Goal: Task Accomplishment & Management: Manage account settings

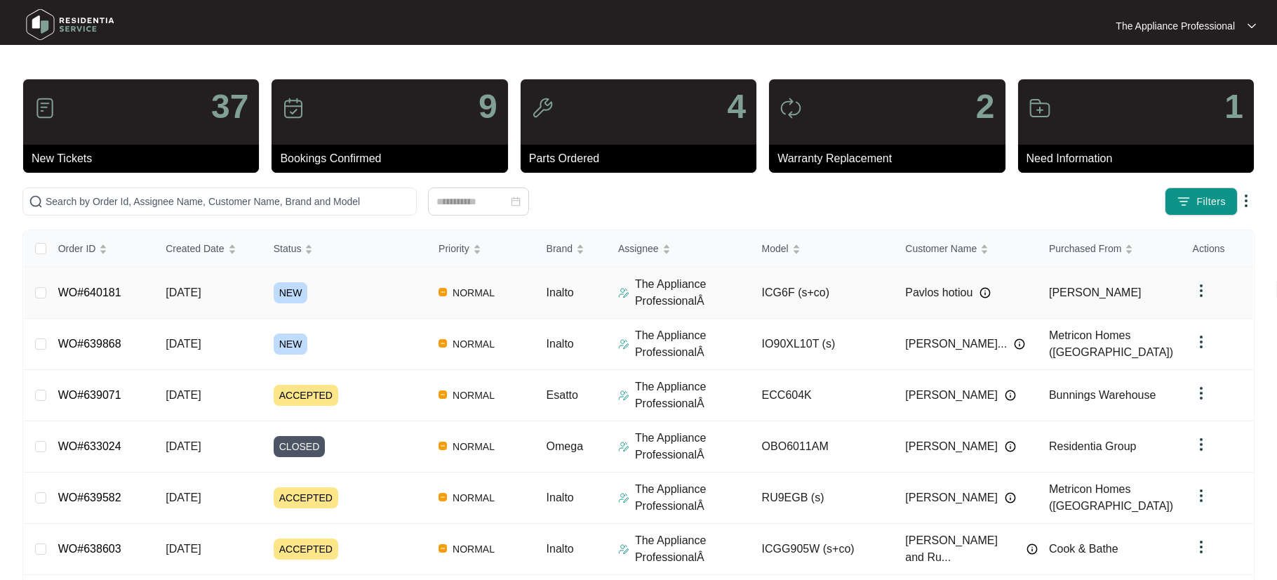
click at [103, 289] on link "WO#640181" at bounding box center [89, 292] width 63 height 12
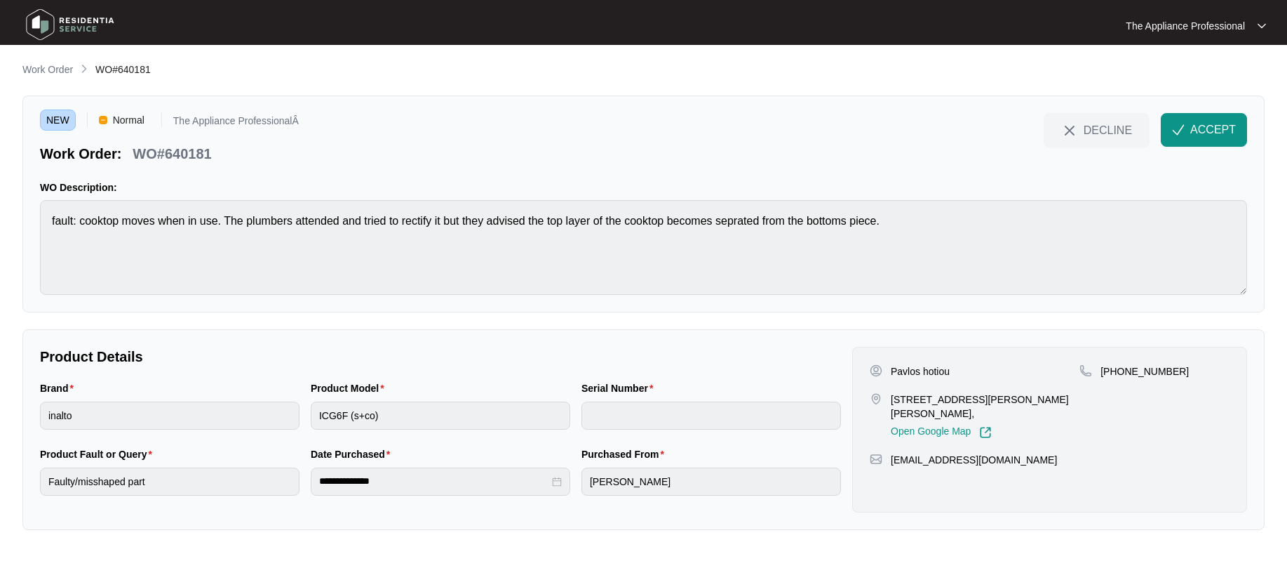
drag, startPoint x: 1186, startPoint y: 130, endPoint x: 1177, endPoint y: 133, distance: 9.1
click at [1185, 130] on button "ACCEPT" at bounding box center [1204, 130] width 86 height 34
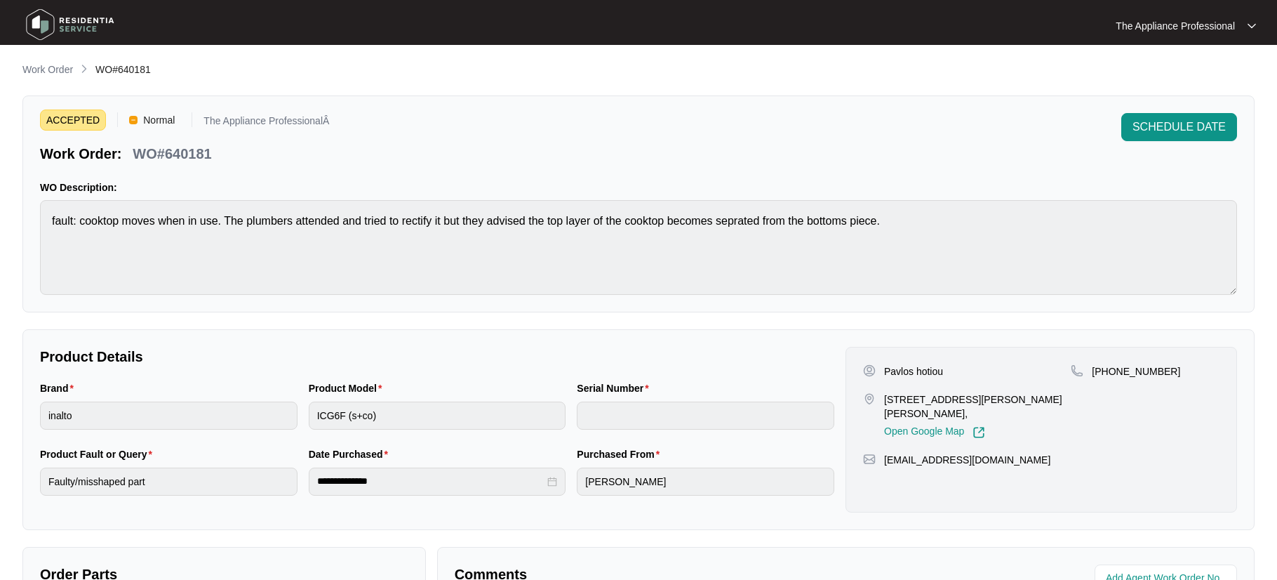
click at [34, 27] on img at bounding box center [70, 25] width 98 height 42
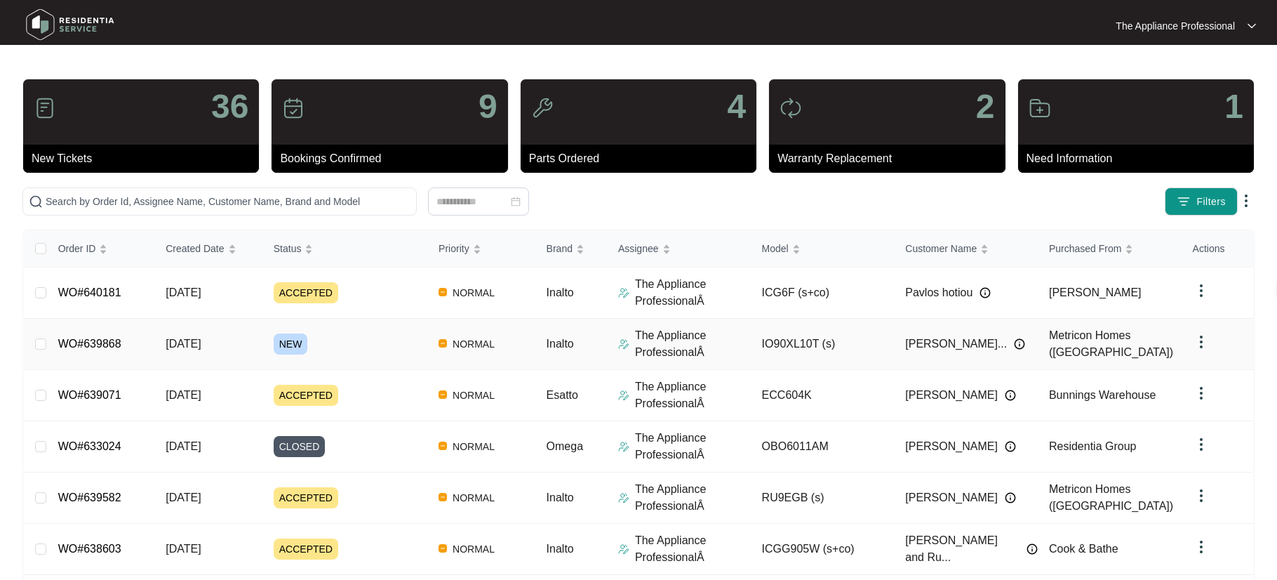
click at [187, 340] on span "[DATE]" at bounding box center [183, 343] width 35 height 12
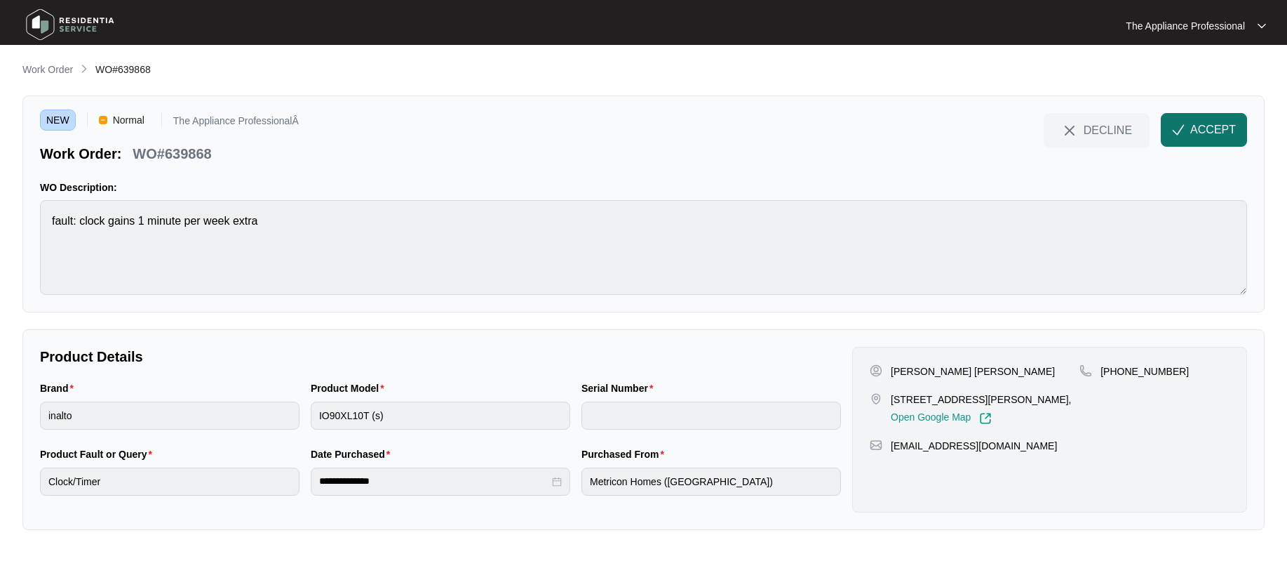
click at [1206, 133] on span "ACCEPT" at bounding box center [1214, 129] width 46 height 17
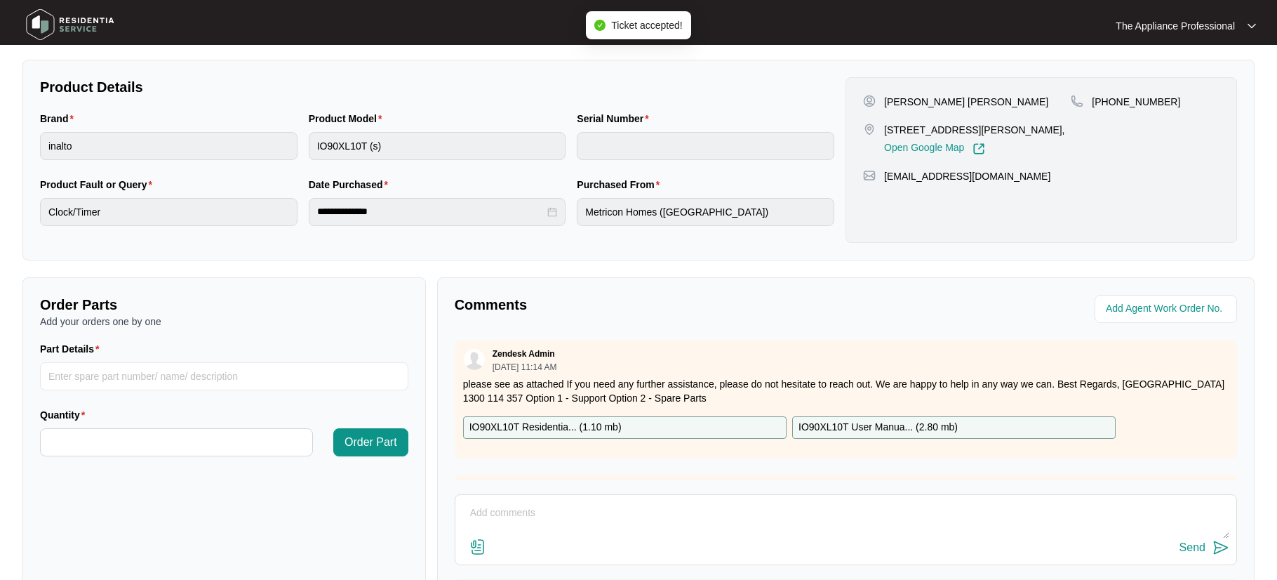
scroll to position [332, 0]
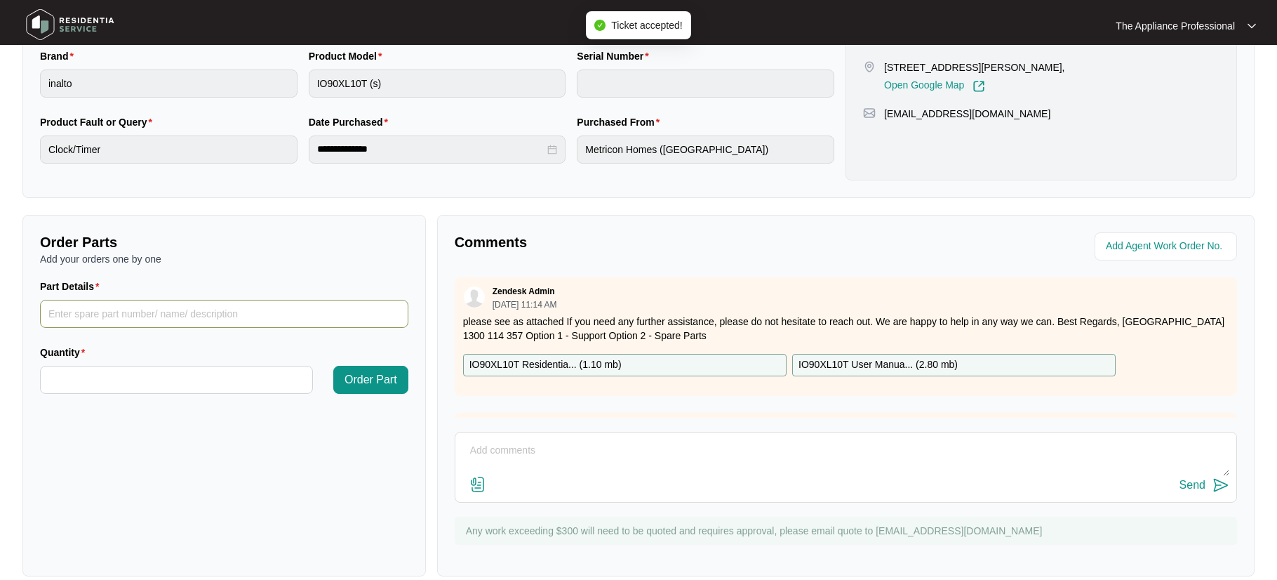
click at [196, 318] on input "Part Details" at bounding box center [224, 314] width 368 height 28
type input "order clock"
click at [177, 378] on input "Quantity" at bounding box center [177, 379] width 272 height 27
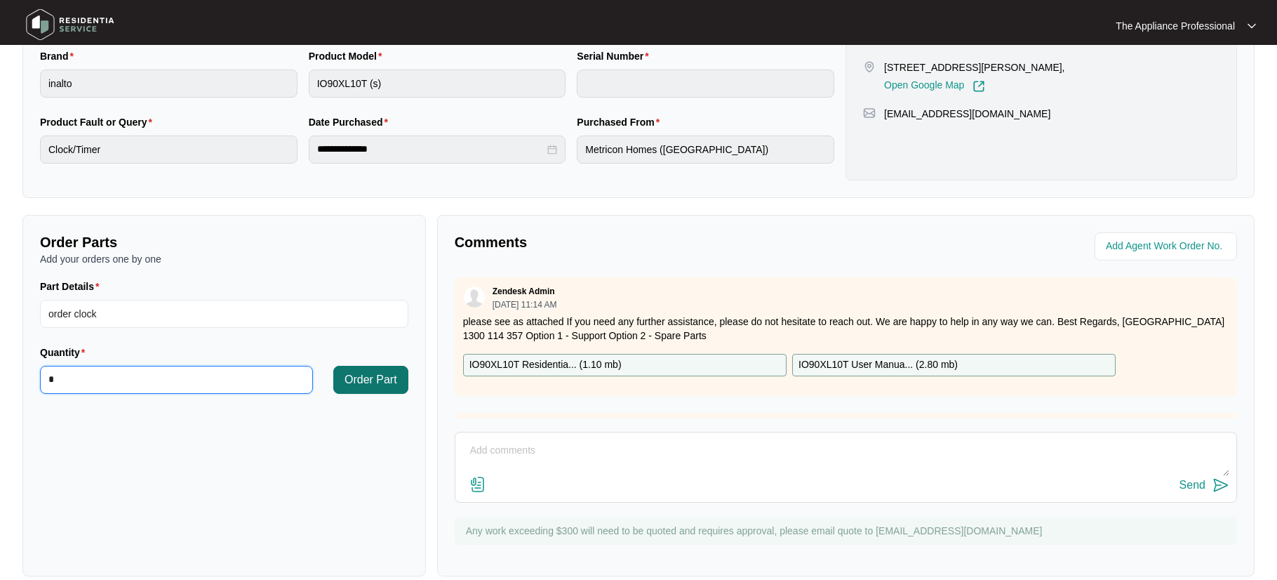
type input "*"
click at [382, 389] on button "Order Part" at bounding box center [370, 380] width 75 height 28
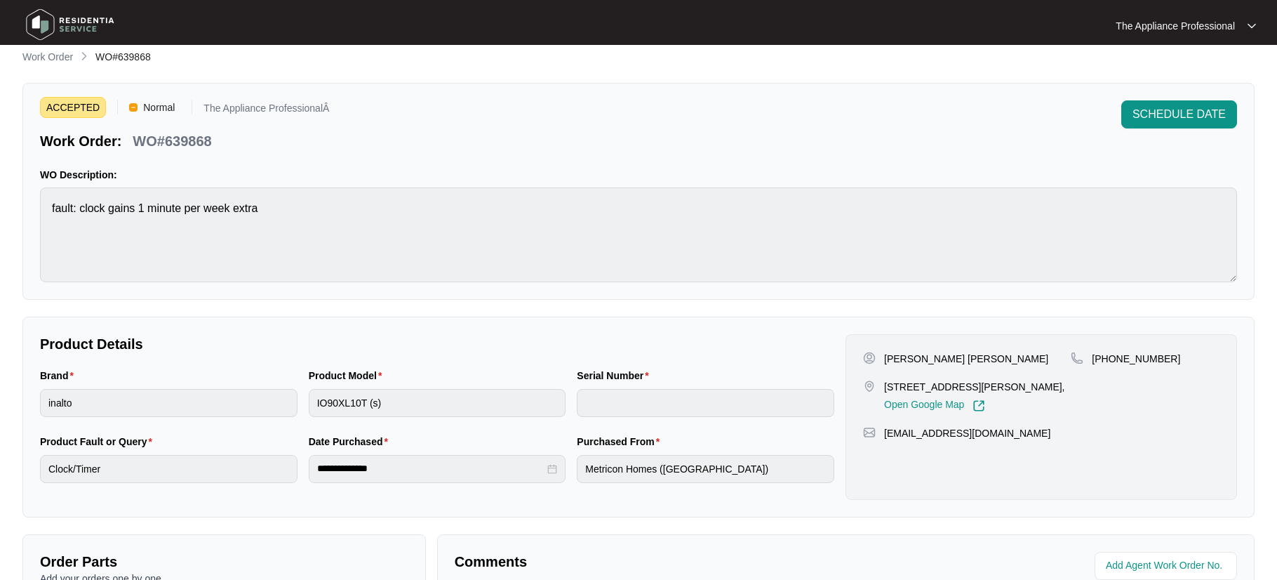
scroll to position [0, 0]
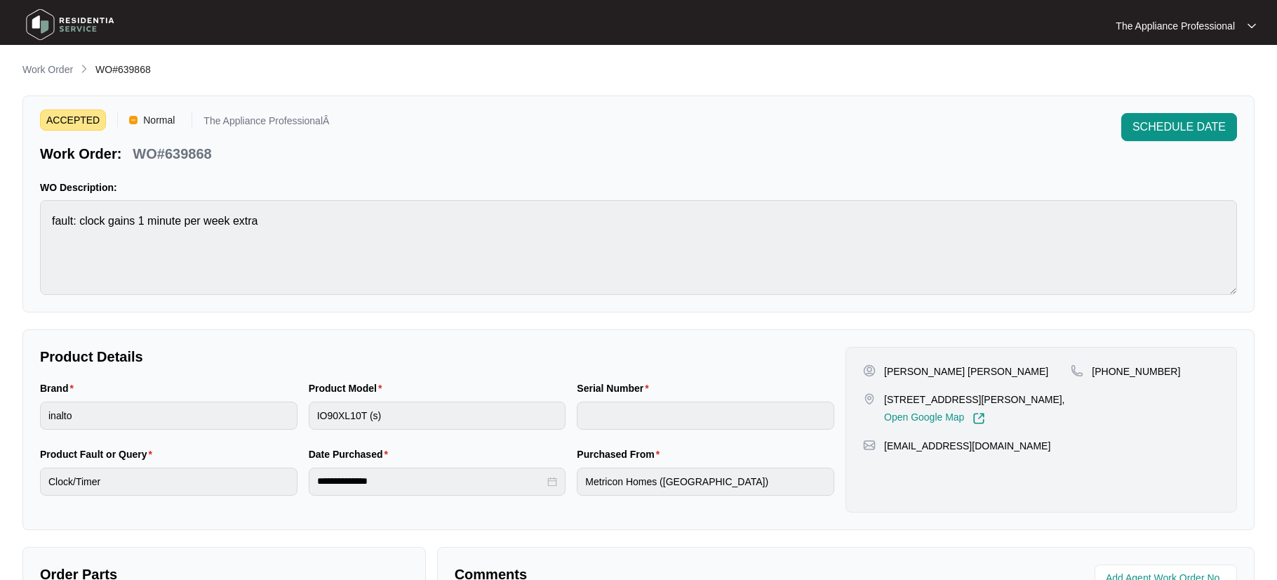
click at [49, 27] on img at bounding box center [70, 25] width 98 height 42
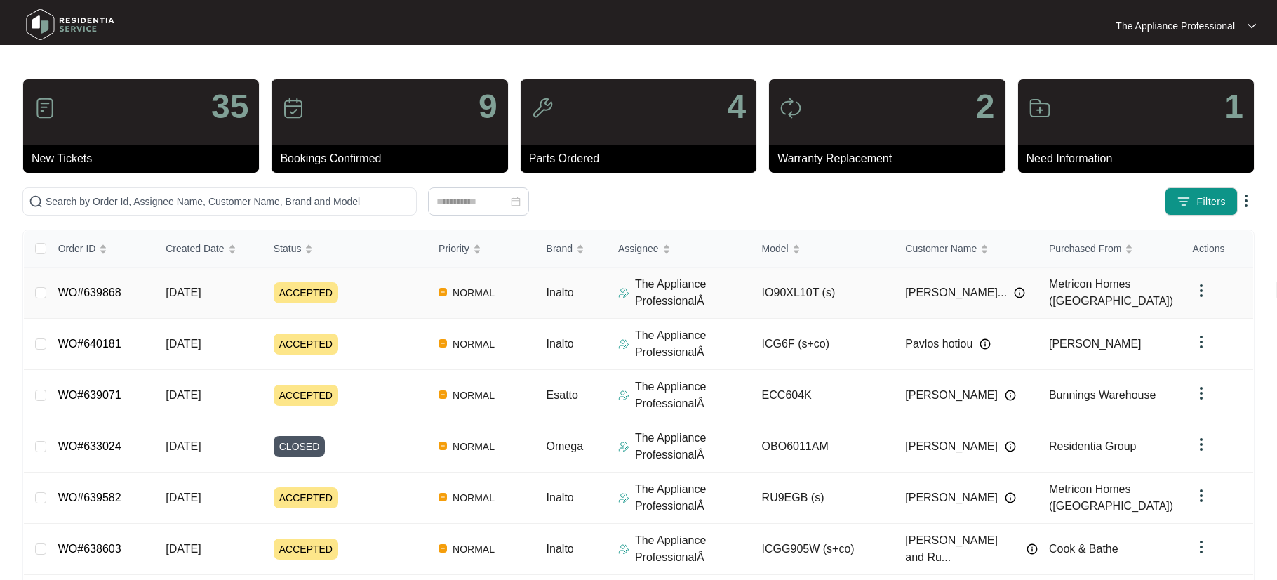
click at [121, 297] on link "WO#639868" at bounding box center [89, 292] width 63 height 12
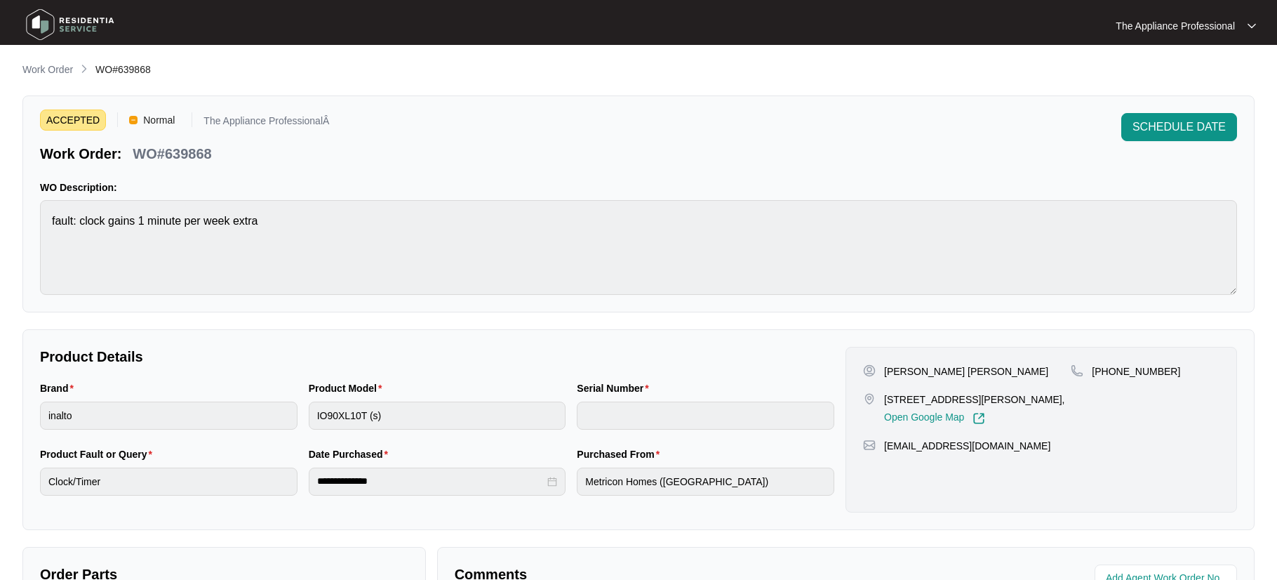
click at [59, 23] on img at bounding box center [70, 25] width 98 height 42
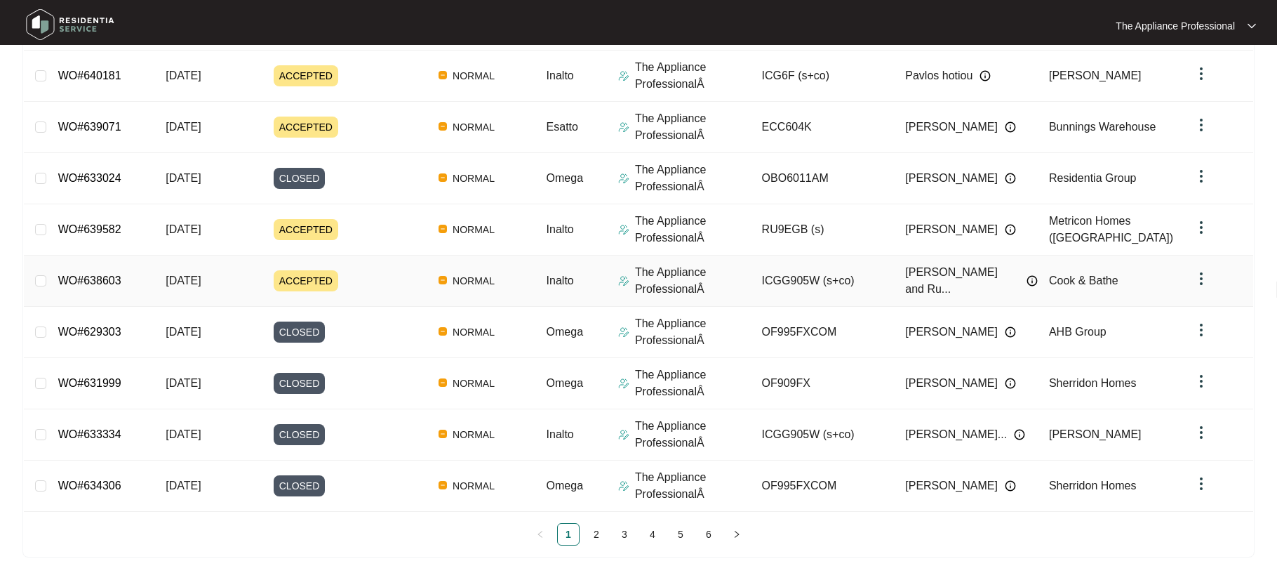
scroll to position [67, 0]
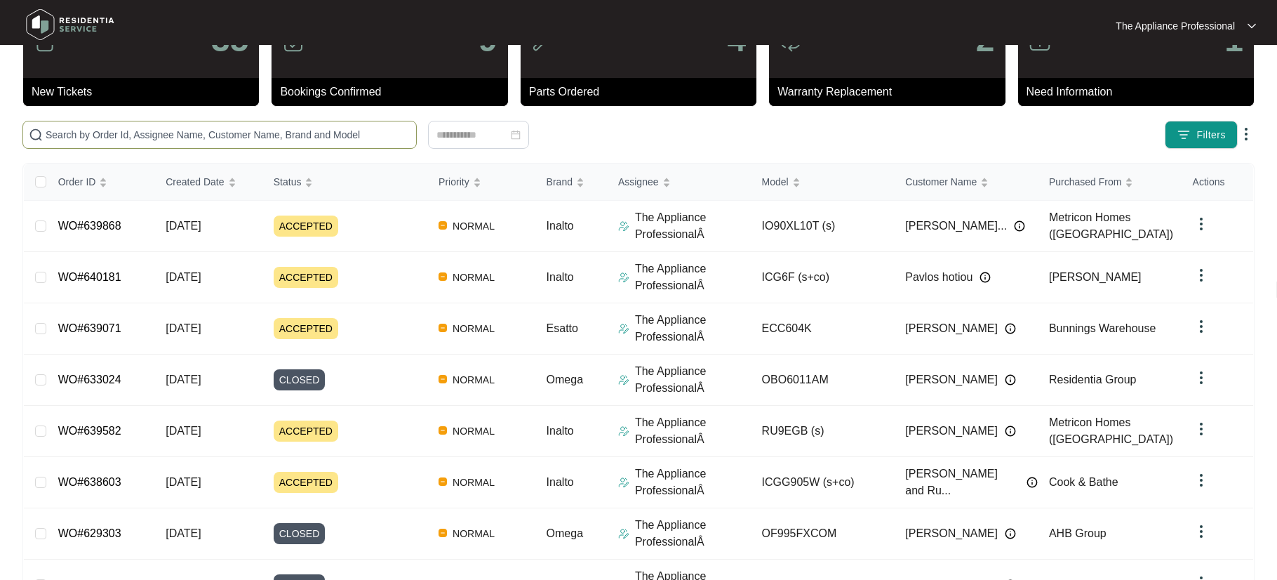
click at [93, 135] on input "text" at bounding box center [228, 134] width 365 height 15
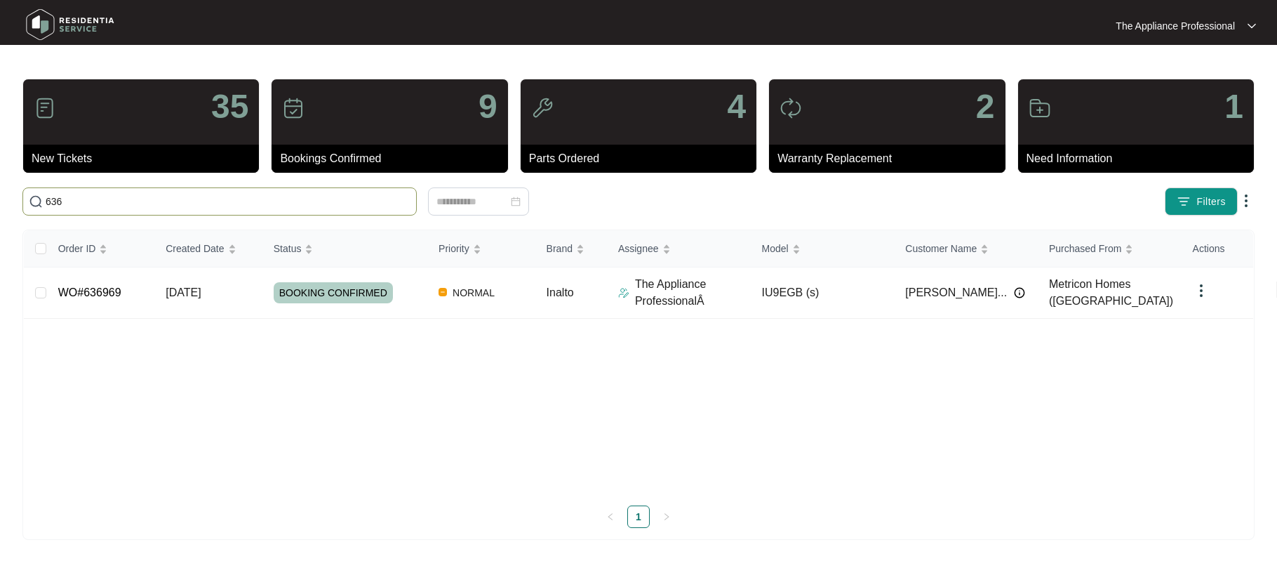
scroll to position [0, 0]
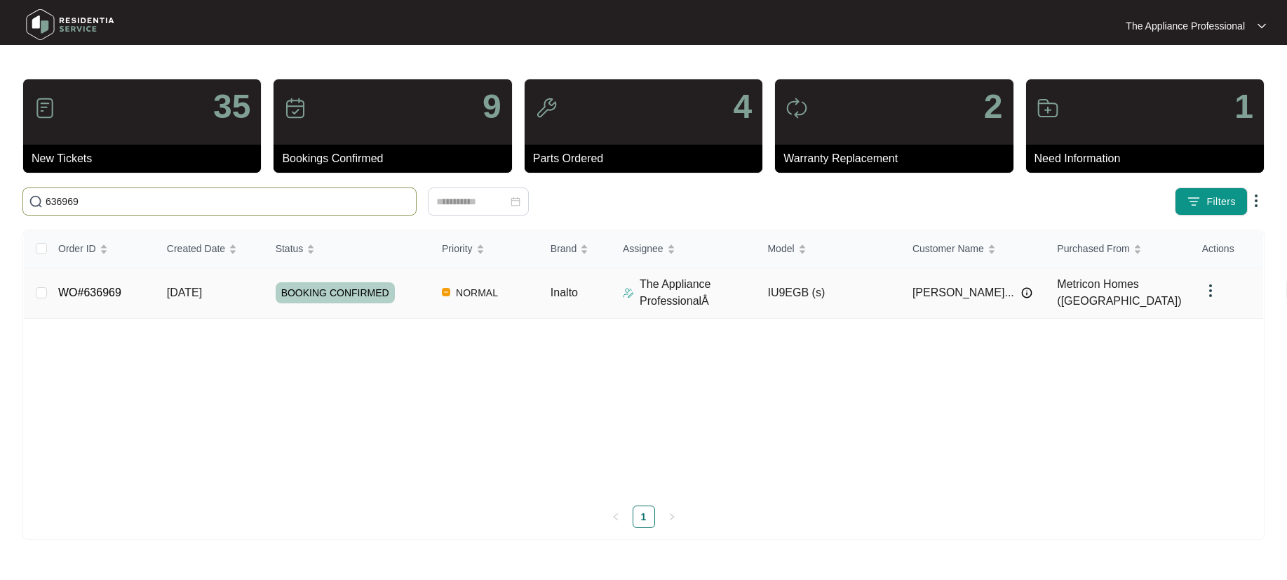
type input "636969"
click at [105, 294] on link "WO#636969" at bounding box center [89, 292] width 63 height 12
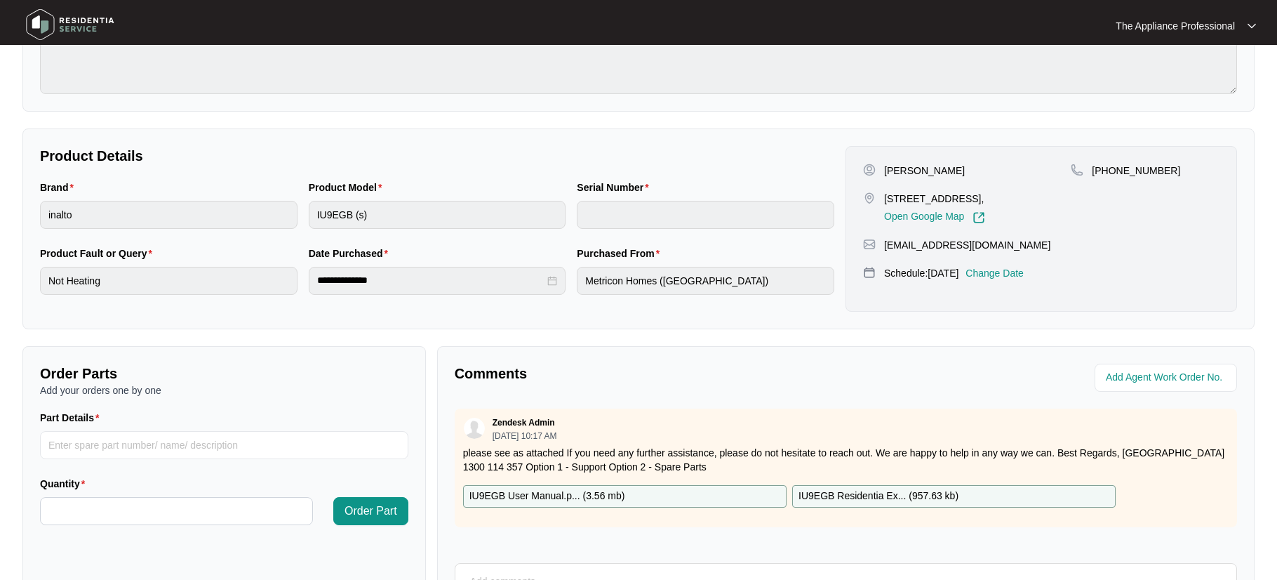
scroll to position [237, 0]
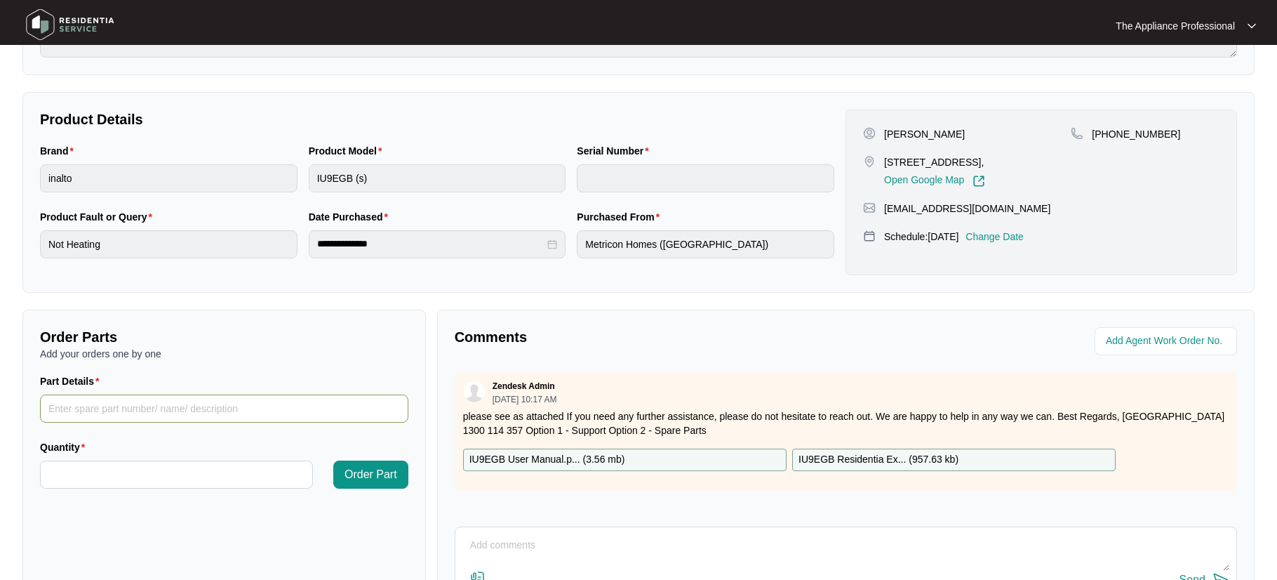
click at [143, 416] on input "Part Details" at bounding box center [224, 408] width 368 height 28
click at [819, 459] on p "IU9EGB Residentia Ex... ( 957.63 kb )" at bounding box center [878, 459] width 160 height 15
click at [879, 458] on p "IU9EGB Residentia Ex... ( 957.63 kb )" at bounding box center [878, 459] width 160 height 15
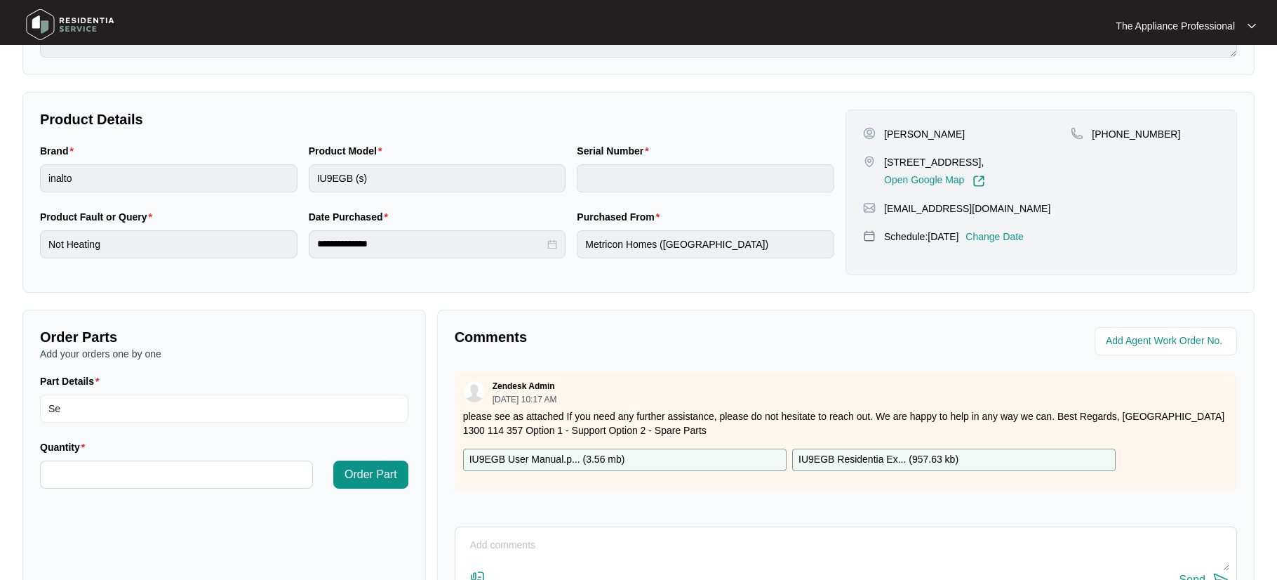
click at [857, 483] on div "Zendesk Admin [DATE] 10:17 AM please see as attached If you need any further as…" at bounding box center [846, 431] width 782 height 119
click at [838, 456] on p "IU9EGB Residentia Ex... ( 957.63 kb )" at bounding box center [878, 459] width 160 height 15
click at [840, 488] on div "Zendesk Admin [DATE] 10:17 AM please see as attached If you need any further as…" at bounding box center [846, 431] width 782 height 119
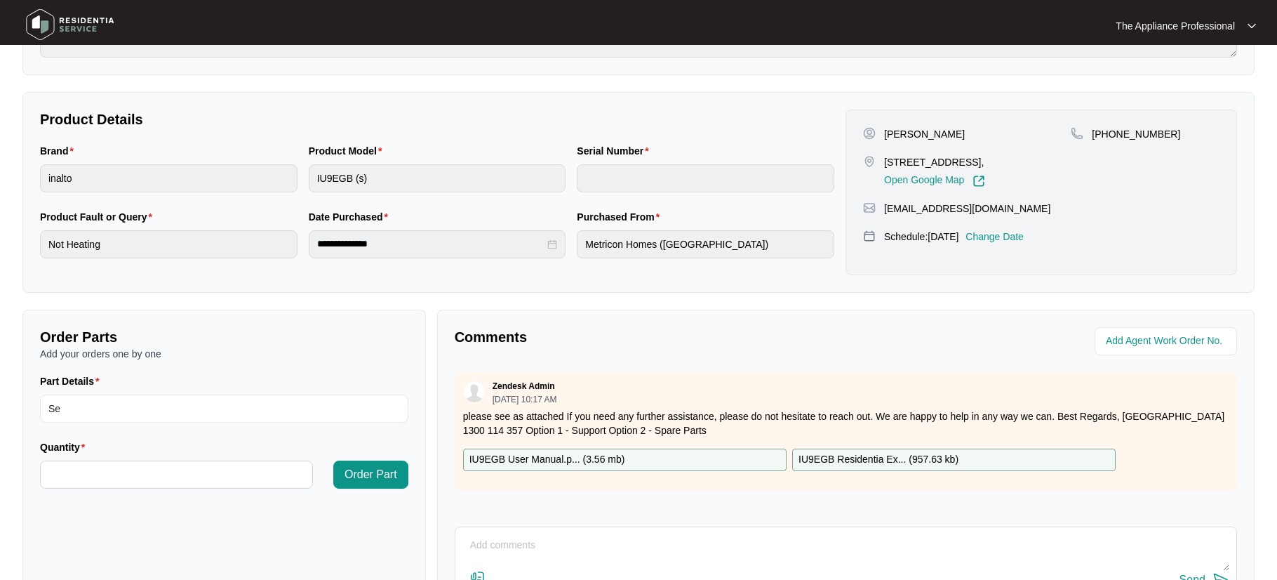
click at [827, 458] on p "IU9EGB Residentia Ex... ( 957.63 kb )" at bounding box center [878, 459] width 160 height 15
click at [824, 486] on div "Zendesk Admin [DATE] 10:17 AM please see as attached If you need any further as…" at bounding box center [846, 431] width 782 height 119
click at [94, 417] on input "Se" at bounding box center [224, 408] width 368 height 28
paste input "SP10198"
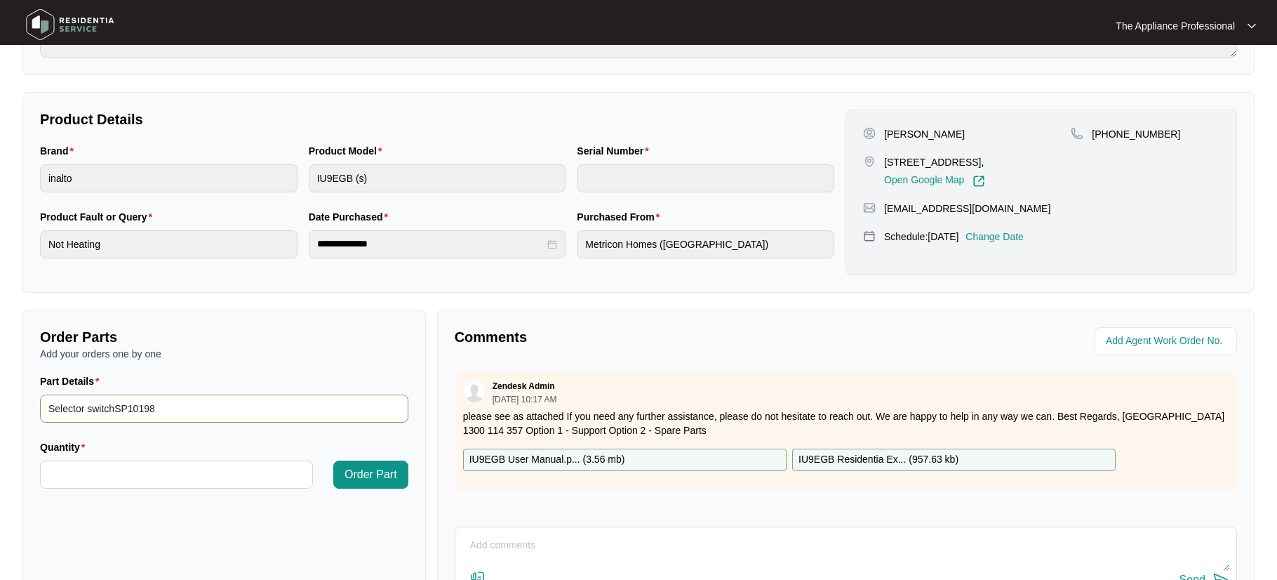
click at [119, 407] on input "Selector switchSP10198" at bounding box center [224, 408] width 368 height 28
click at [177, 409] on input "Selector switch SP10198" at bounding box center [224, 408] width 368 height 28
type input "Selector switch SP10198"
click at [90, 477] on input "Quantity" at bounding box center [177, 474] width 272 height 27
type input "*"
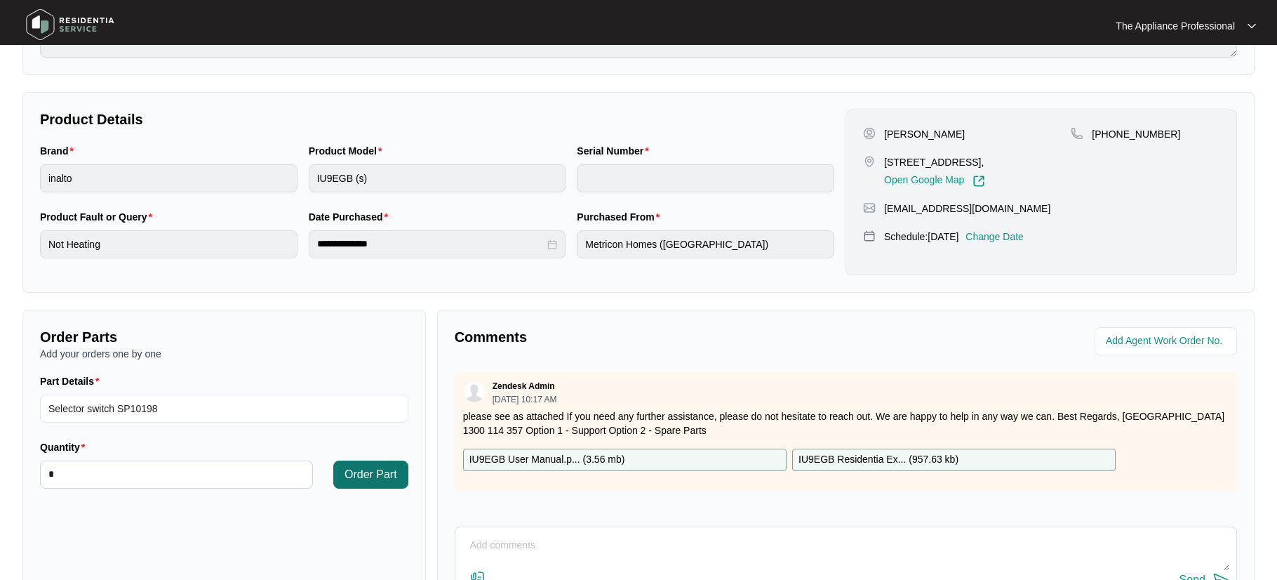
click at [370, 471] on span "Order Part" at bounding box center [370, 474] width 53 height 17
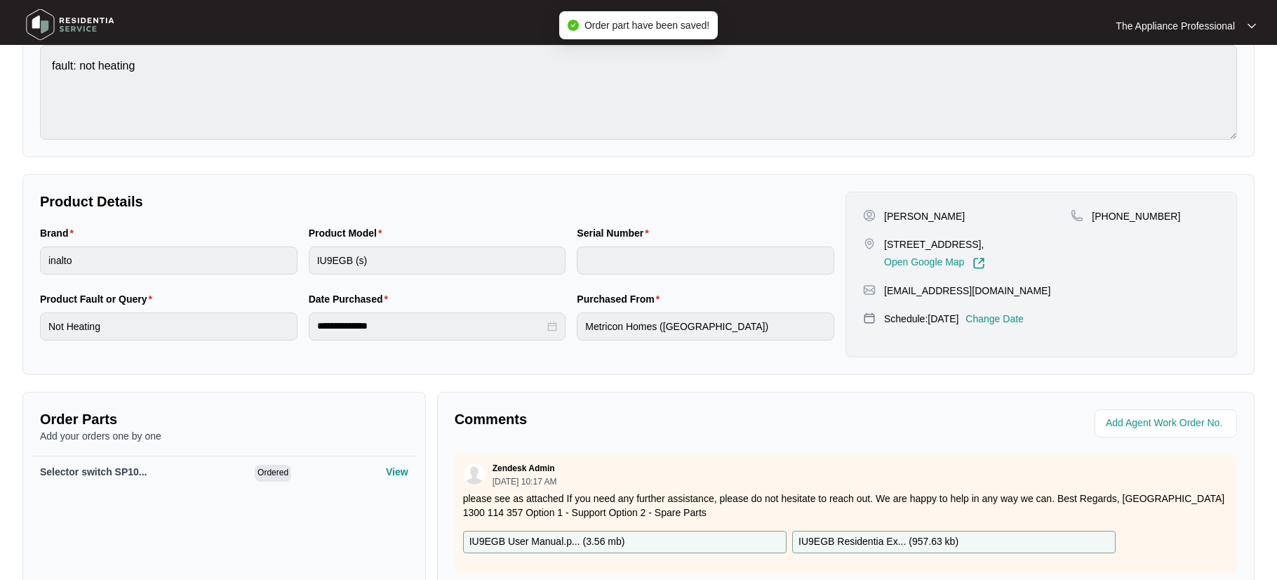
scroll to position [0, 0]
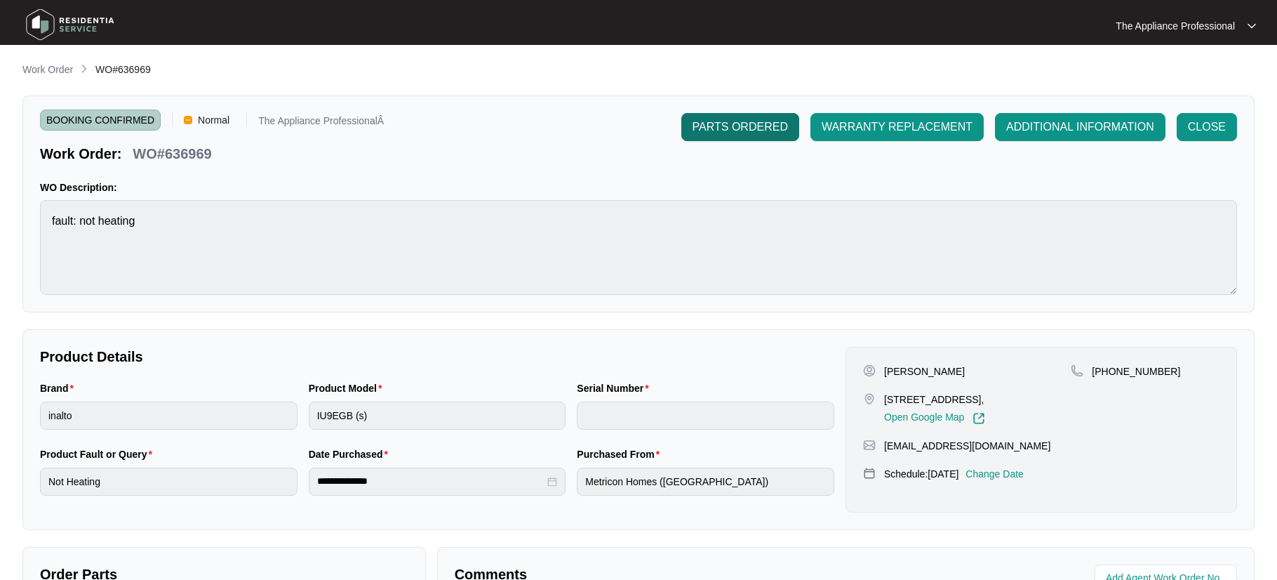
click at [718, 128] on span "PARTS ORDERED" at bounding box center [739, 127] width 95 height 17
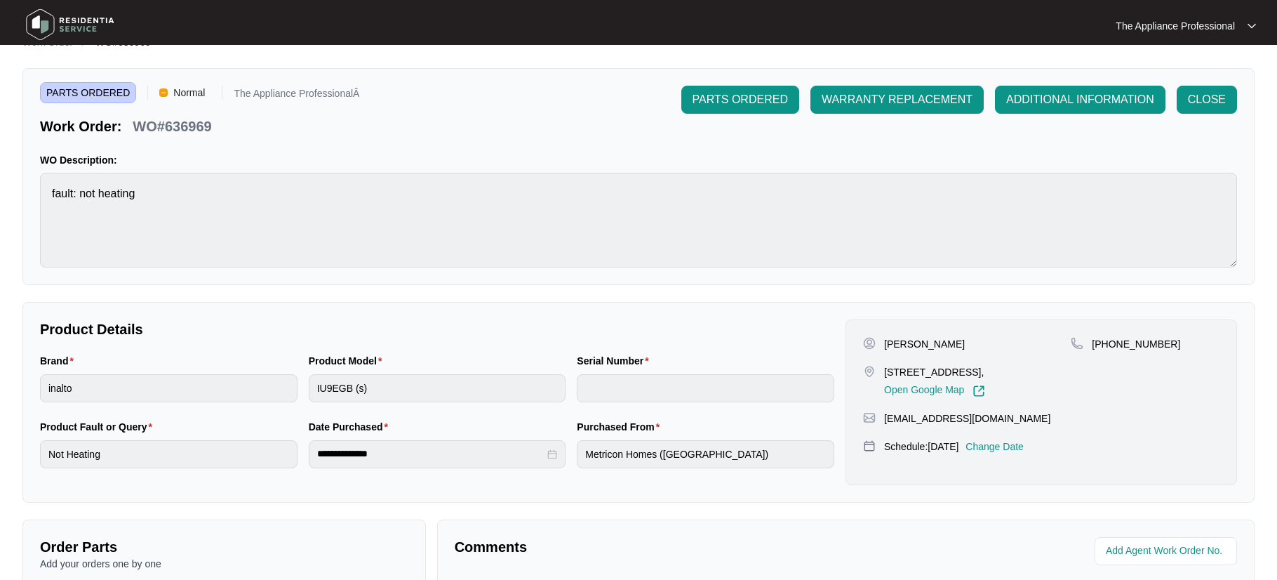
scroll to position [354, 0]
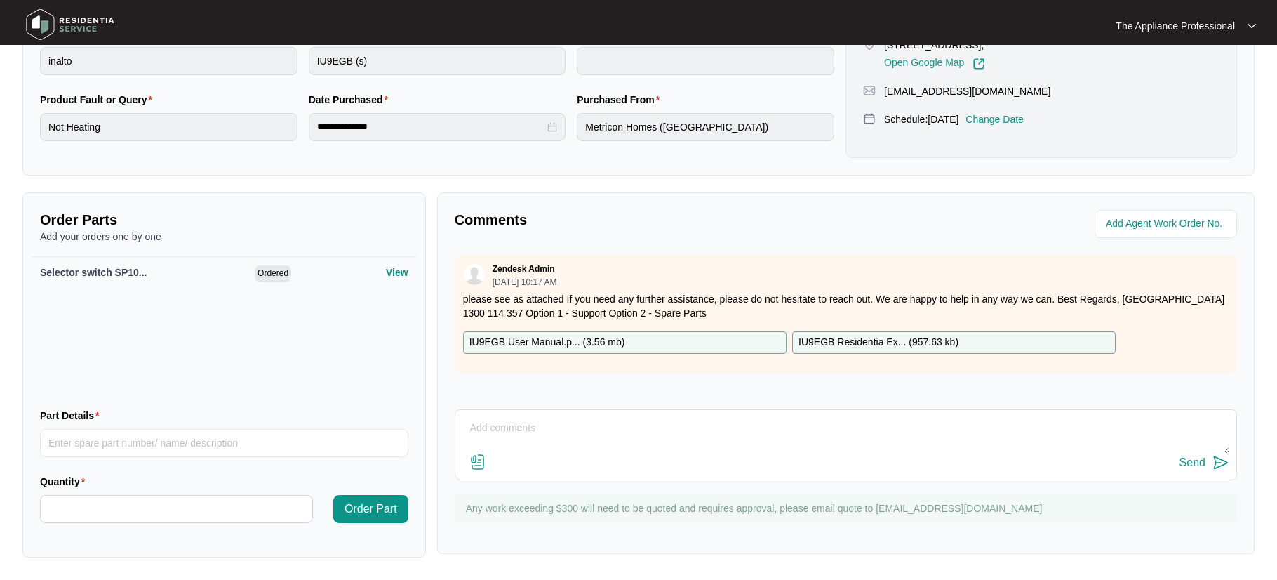
click at [521, 433] on textarea at bounding box center [845, 435] width 767 height 36
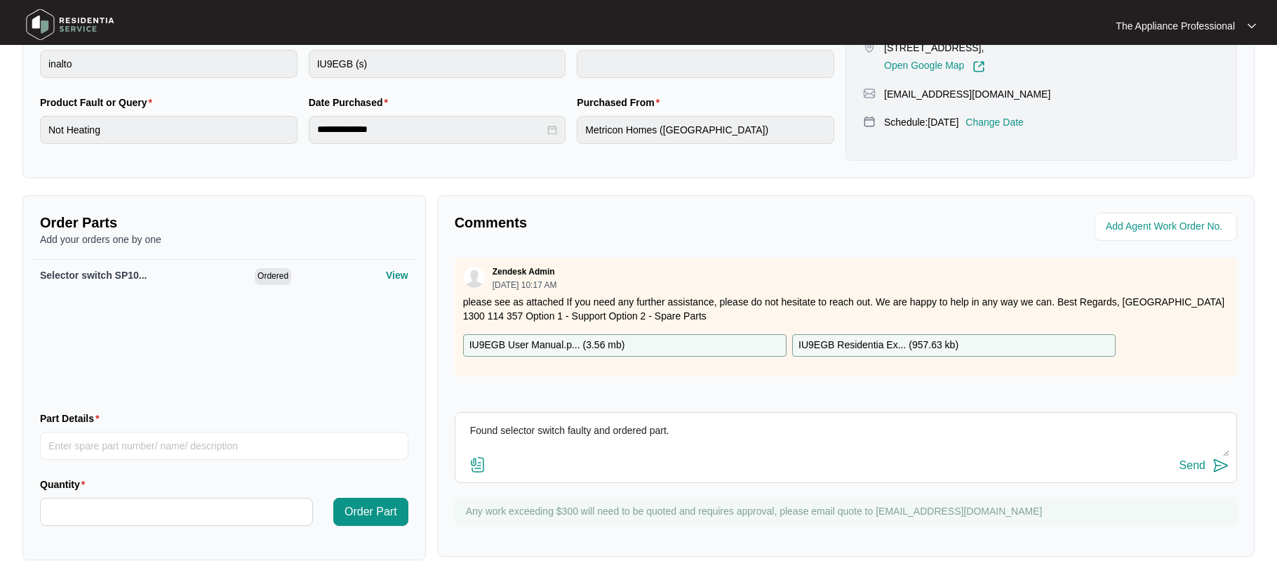
type textarea "Found selector switch faulty and ordered part."
click at [1221, 464] on img at bounding box center [1220, 465] width 17 height 17
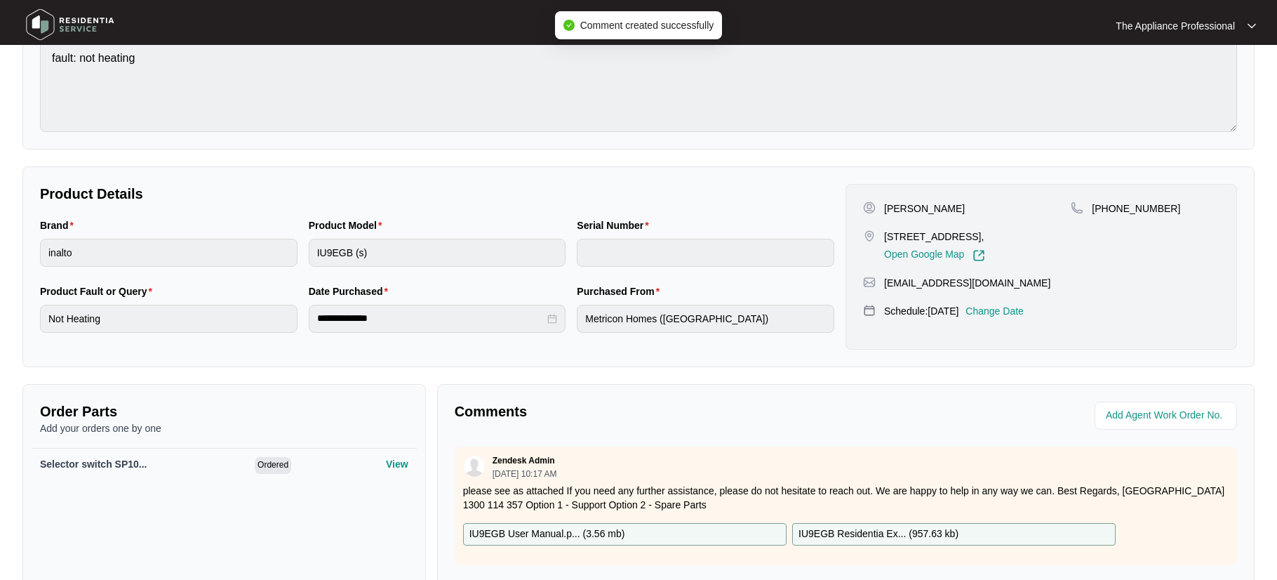
scroll to position [0, 0]
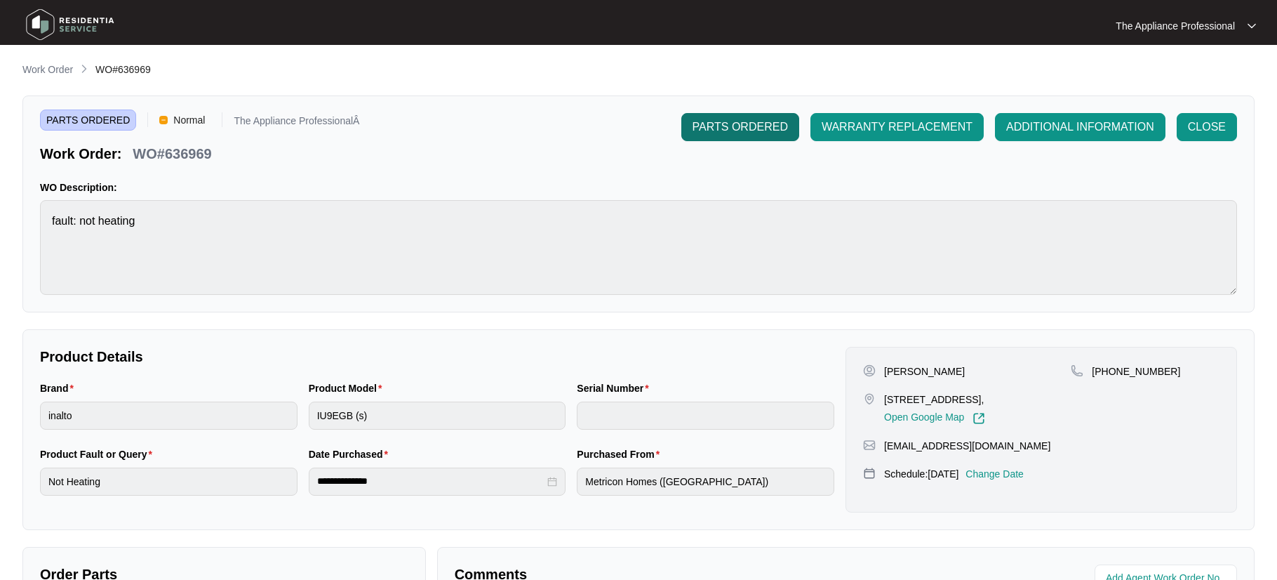
click at [751, 126] on span "PARTS ORDERED" at bounding box center [739, 127] width 95 height 17
click at [1212, 129] on span "CLOSE" at bounding box center [1207, 127] width 38 height 17
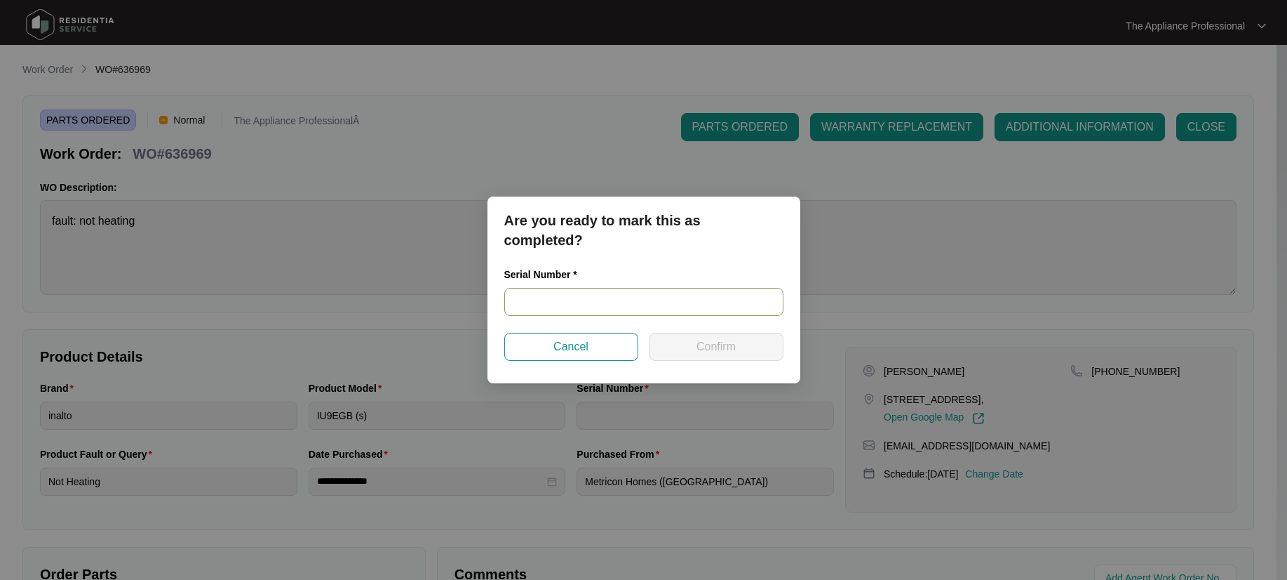
click at [572, 295] on input "text" at bounding box center [643, 302] width 279 height 28
type input "202112130"
click at [768, 354] on button "Confirm" at bounding box center [717, 347] width 134 height 28
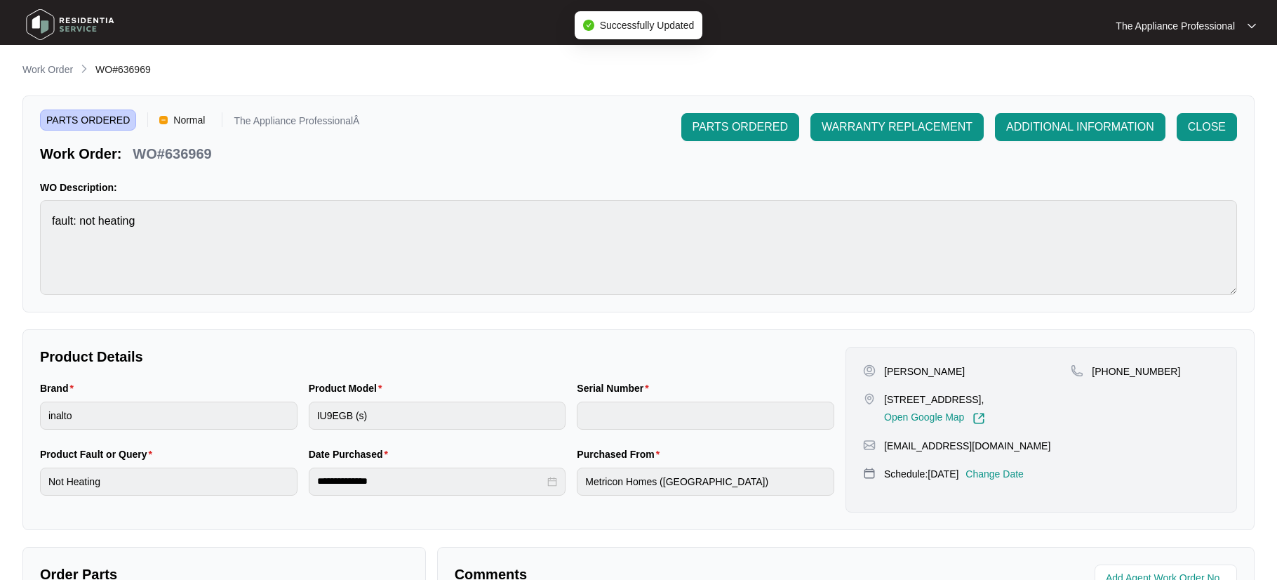
type input "202112130"
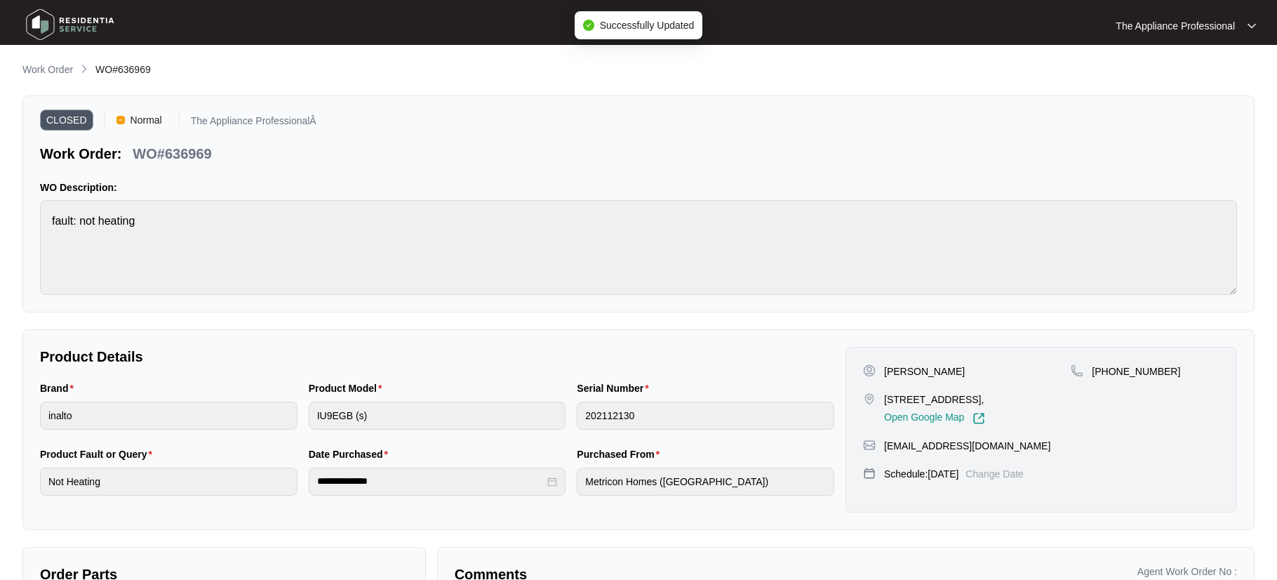
click at [40, 29] on img at bounding box center [70, 25] width 98 height 42
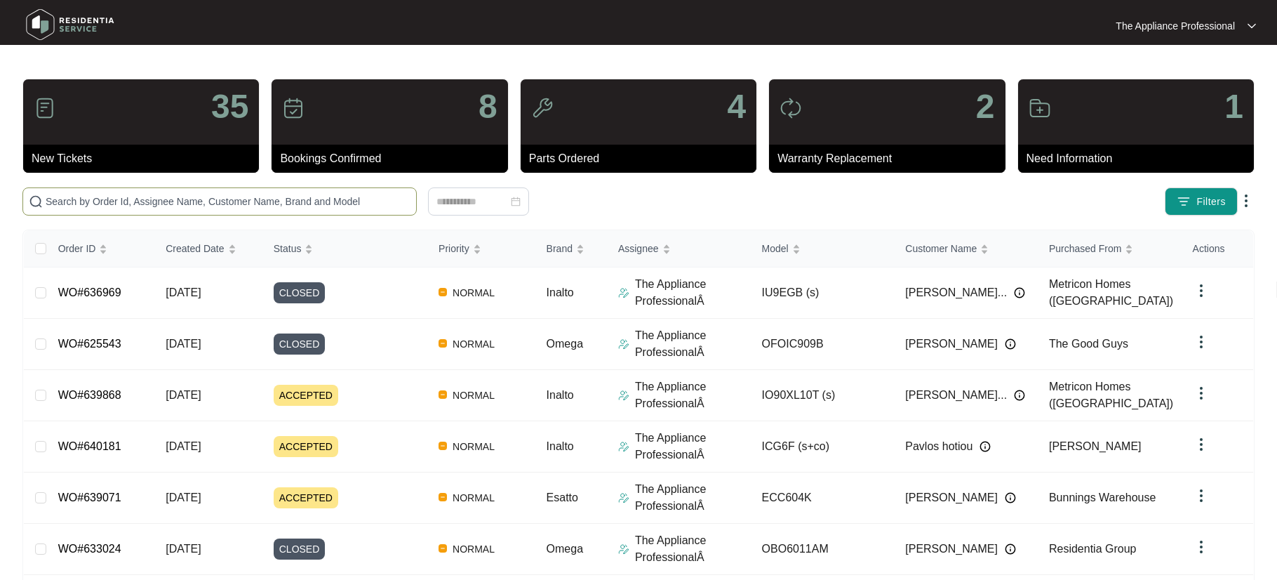
click at [126, 201] on input "text" at bounding box center [228, 201] width 365 height 15
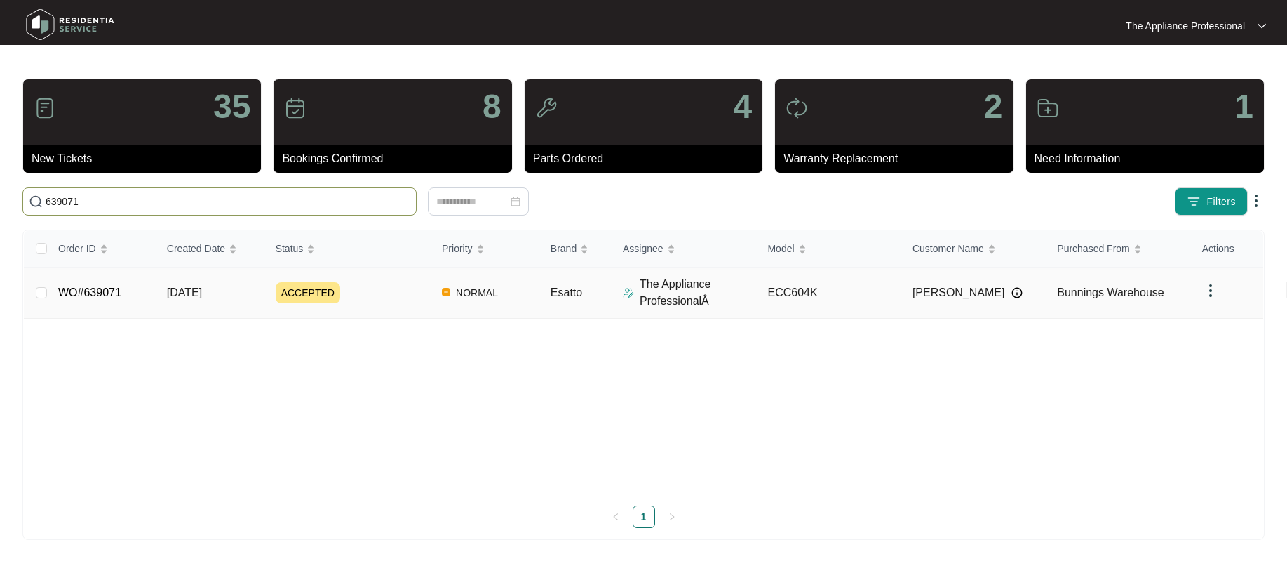
type input "639071"
click at [107, 293] on link "WO#639071" at bounding box center [89, 292] width 63 height 12
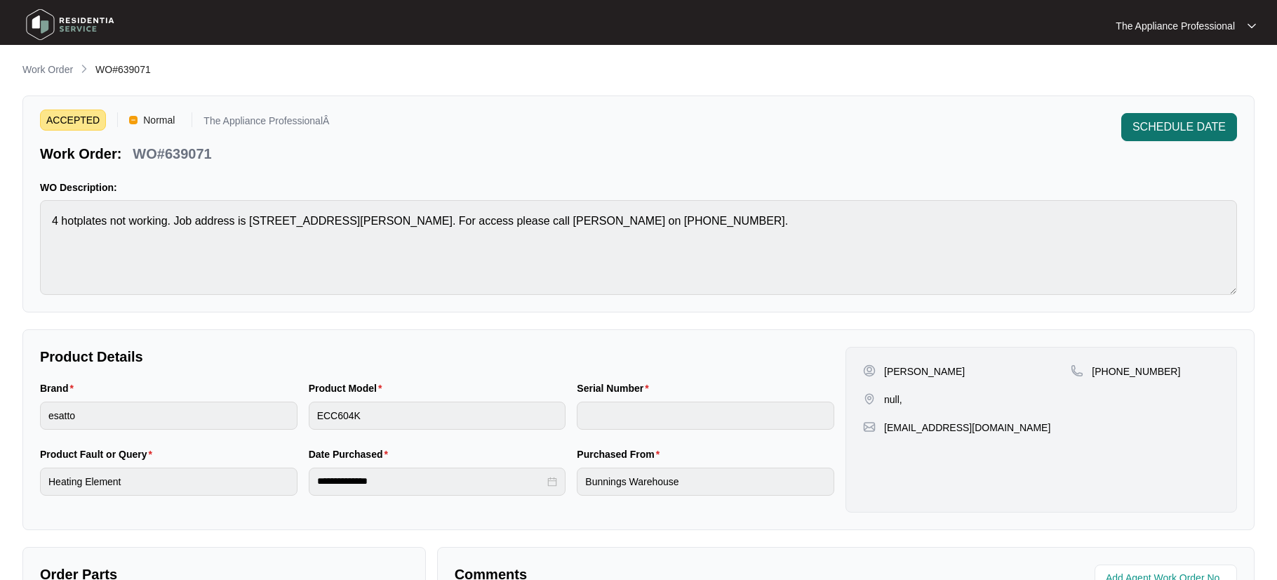
click at [1177, 126] on span "SCHEDULE DATE" at bounding box center [1178, 127] width 93 height 17
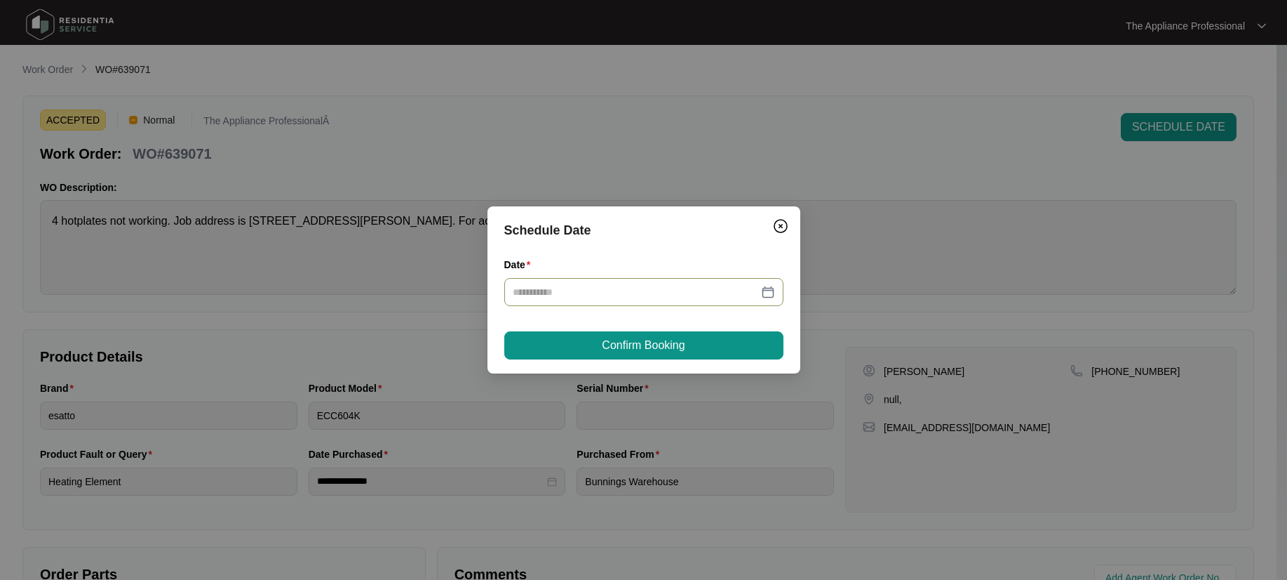
click at [768, 292] on div at bounding box center [644, 291] width 262 height 15
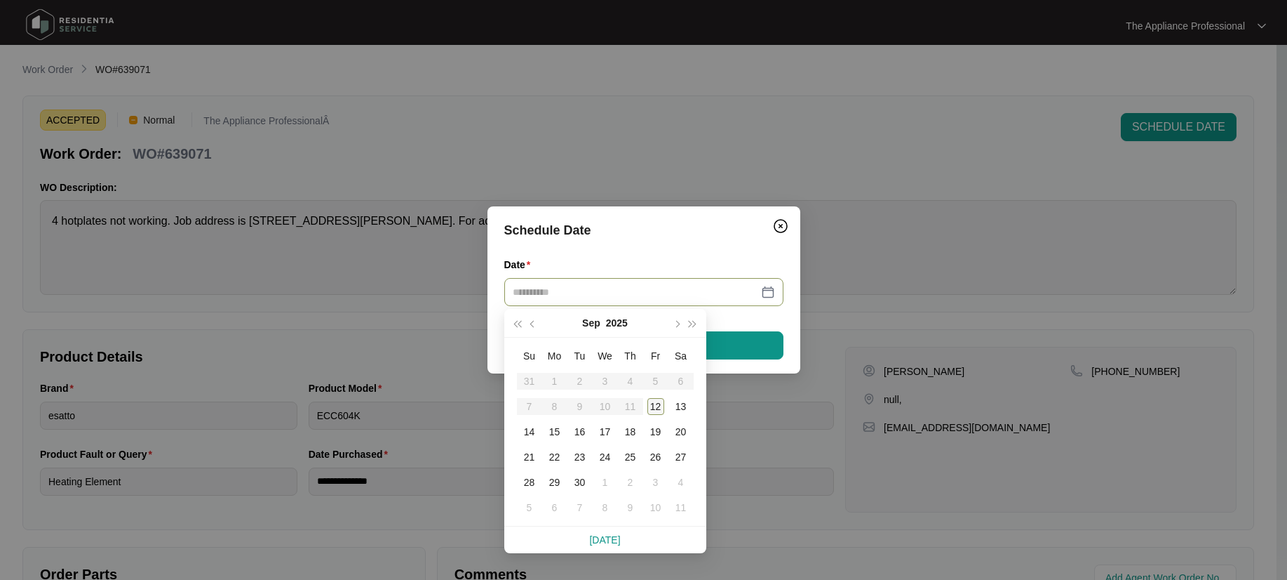
type input "**********"
click at [658, 403] on div "12" at bounding box center [656, 406] width 17 height 17
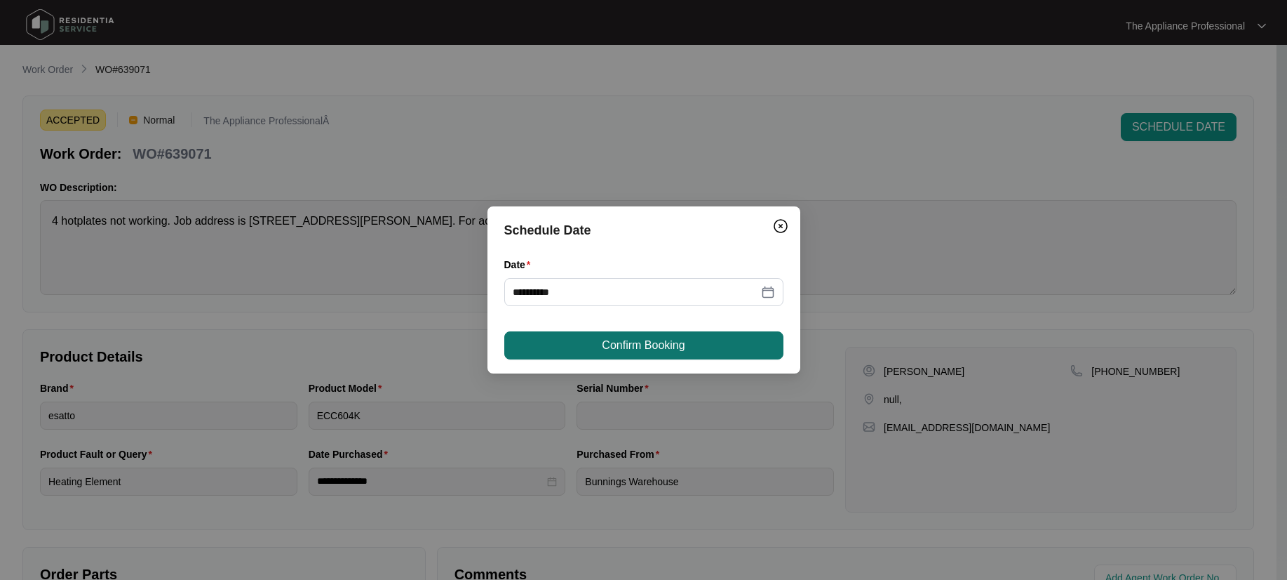
click at [660, 342] on span "Confirm Booking" at bounding box center [643, 345] width 83 height 17
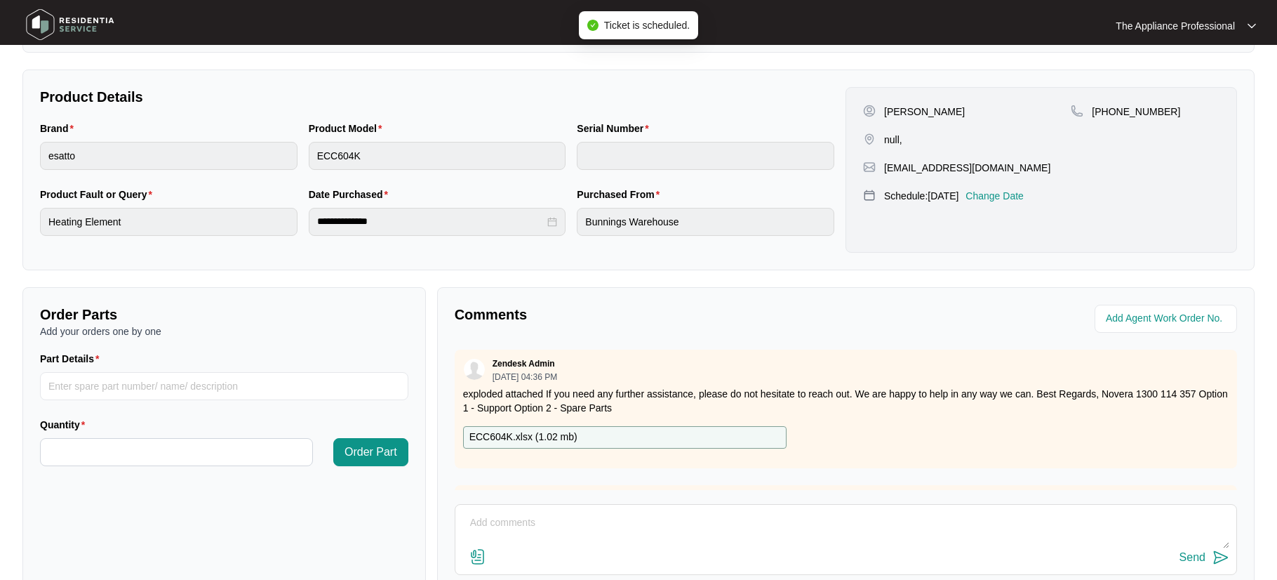
scroll to position [262, 0]
click at [515, 518] on textarea at bounding box center [845, 527] width 767 height 36
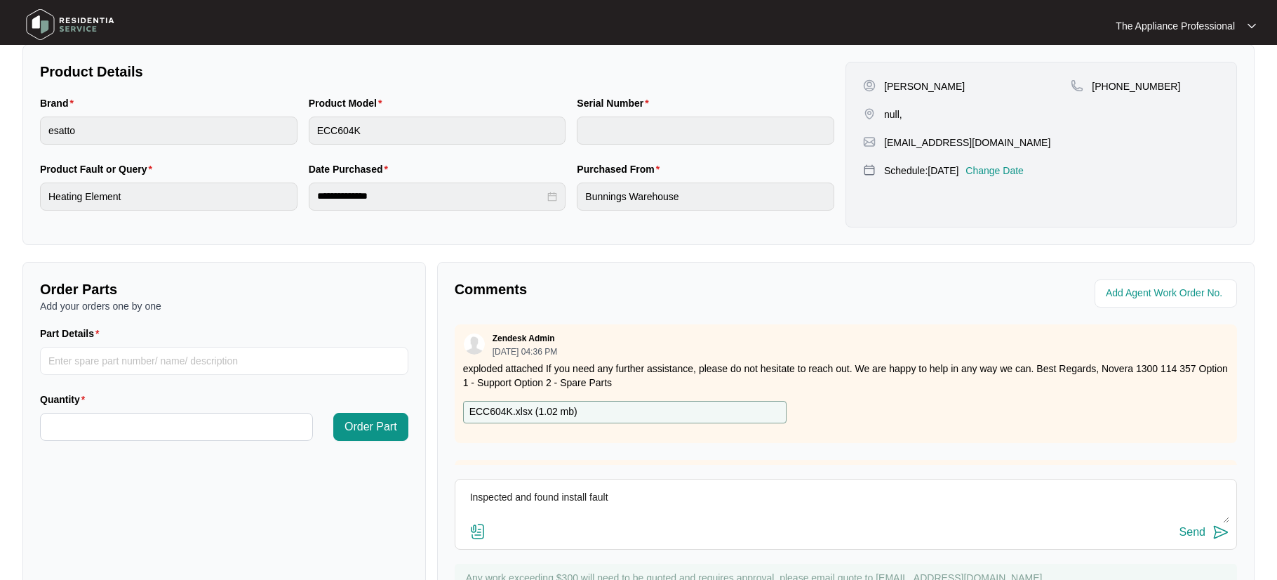
scroll to position [286, 0]
click at [482, 529] on img at bounding box center [477, 529] width 17 height 17
click at [0, 0] on input "file" at bounding box center [0, 0] width 0 height 0
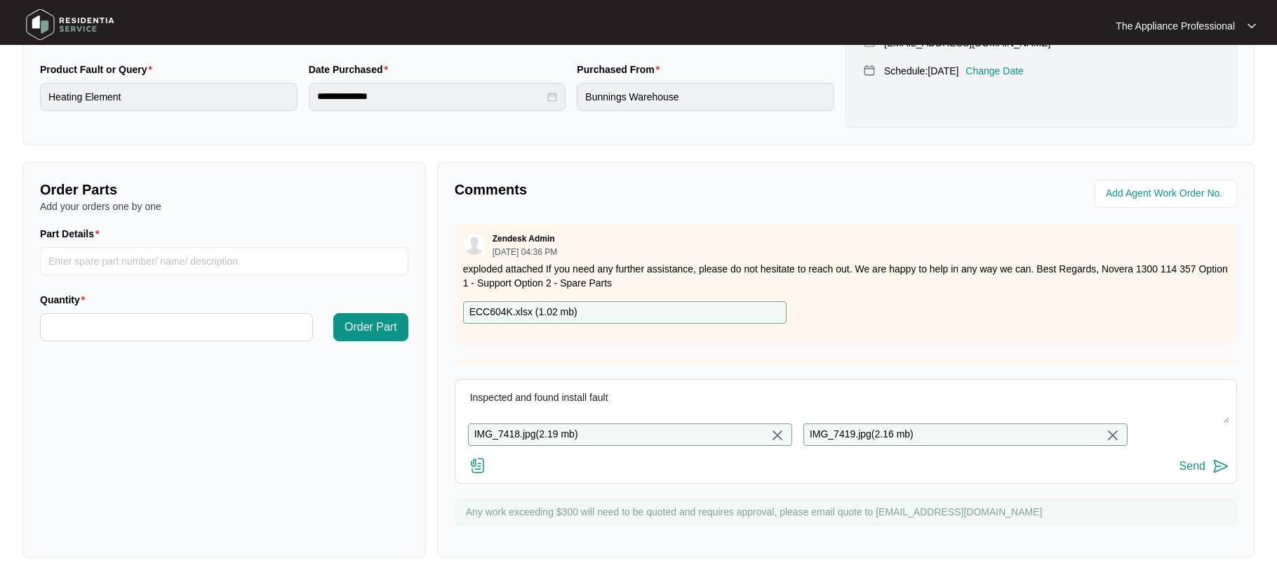
scroll to position [395, 0]
click at [667, 401] on textarea "Inspected and found install fault" at bounding box center [845, 405] width 767 height 36
type textarea "Inspected and found install fault Charged real estate agent"
click at [1217, 465] on img at bounding box center [1220, 465] width 17 height 17
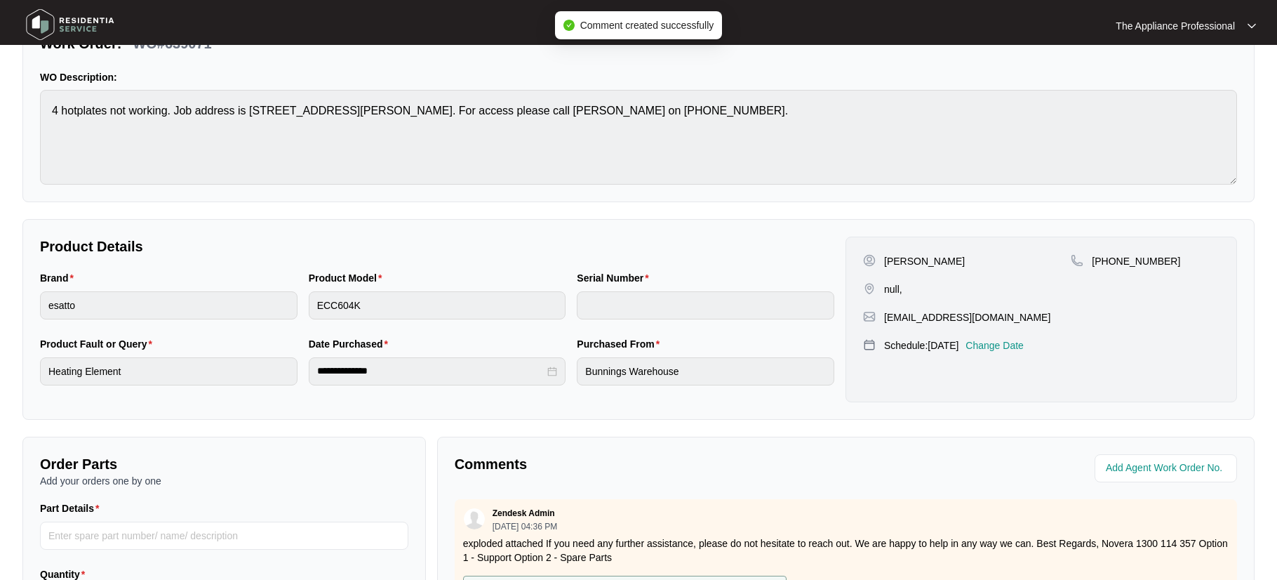
scroll to position [38, 0]
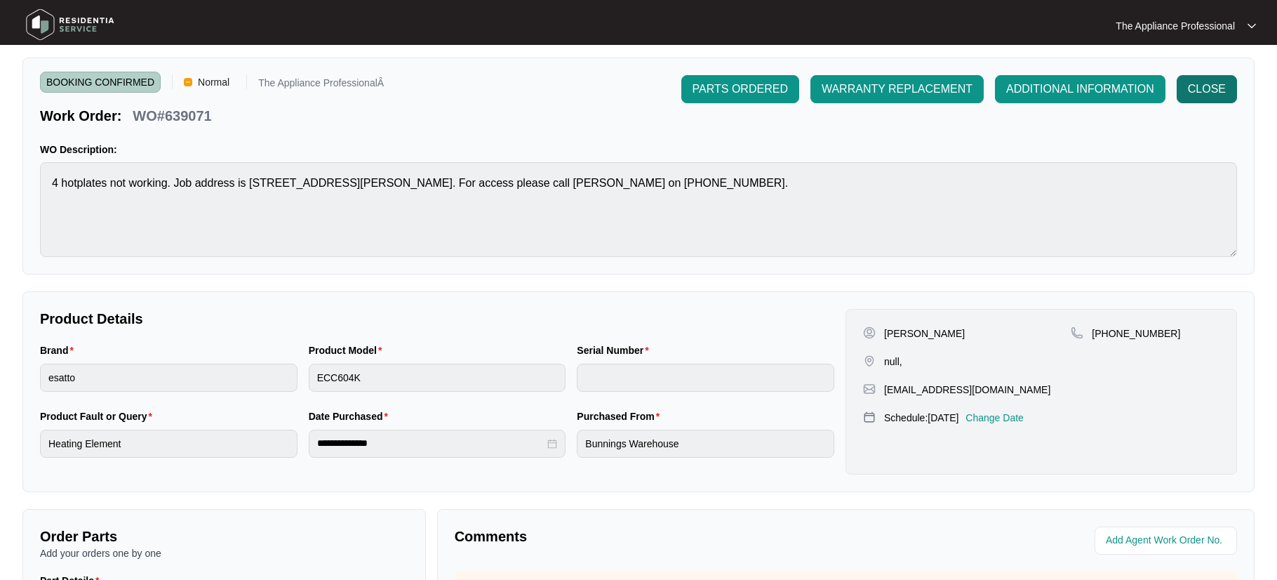
click at [1209, 85] on span "CLOSE" at bounding box center [1207, 89] width 38 height 17
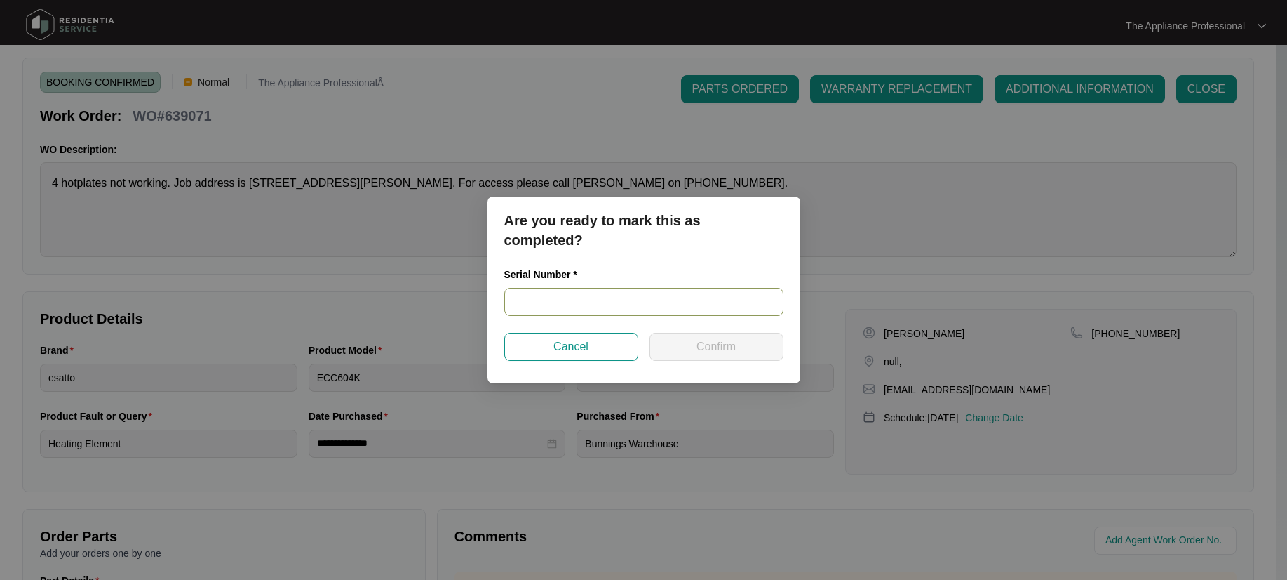
click at [564, 306] on input "text" at bounding box center [643, 302] width 279 height 28
type input "NA"
click at [692, 344] on button "Confirm" at bounding box center [717, 347] width 134 height 28
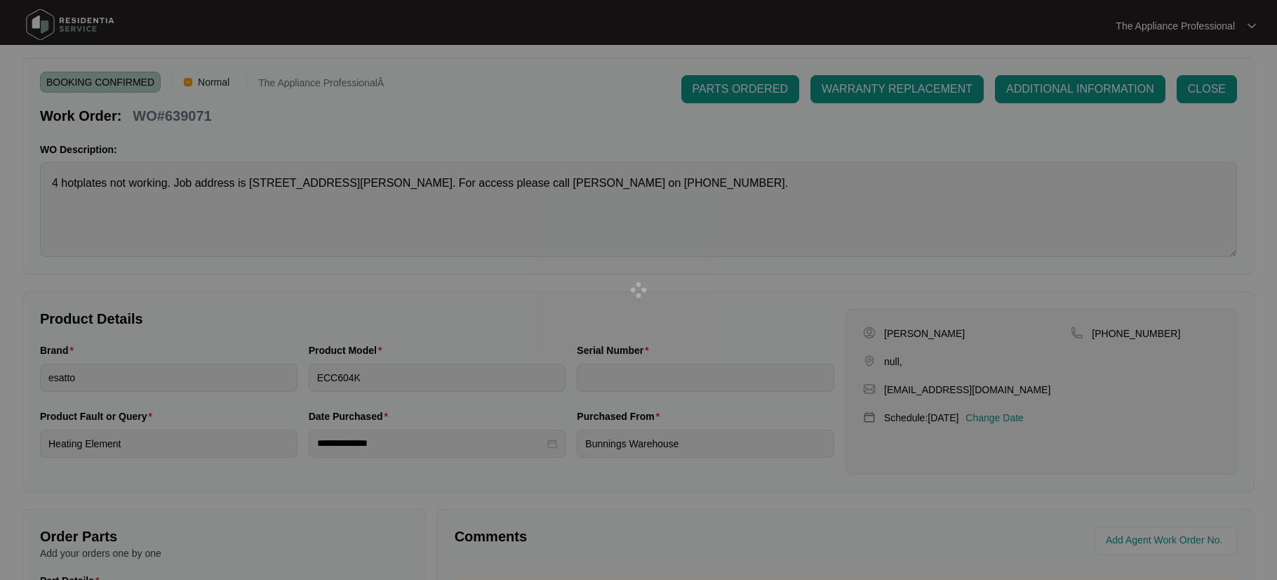
type input "NA"
